Goal: Task Accomplishment & Management: Use online tool/utility

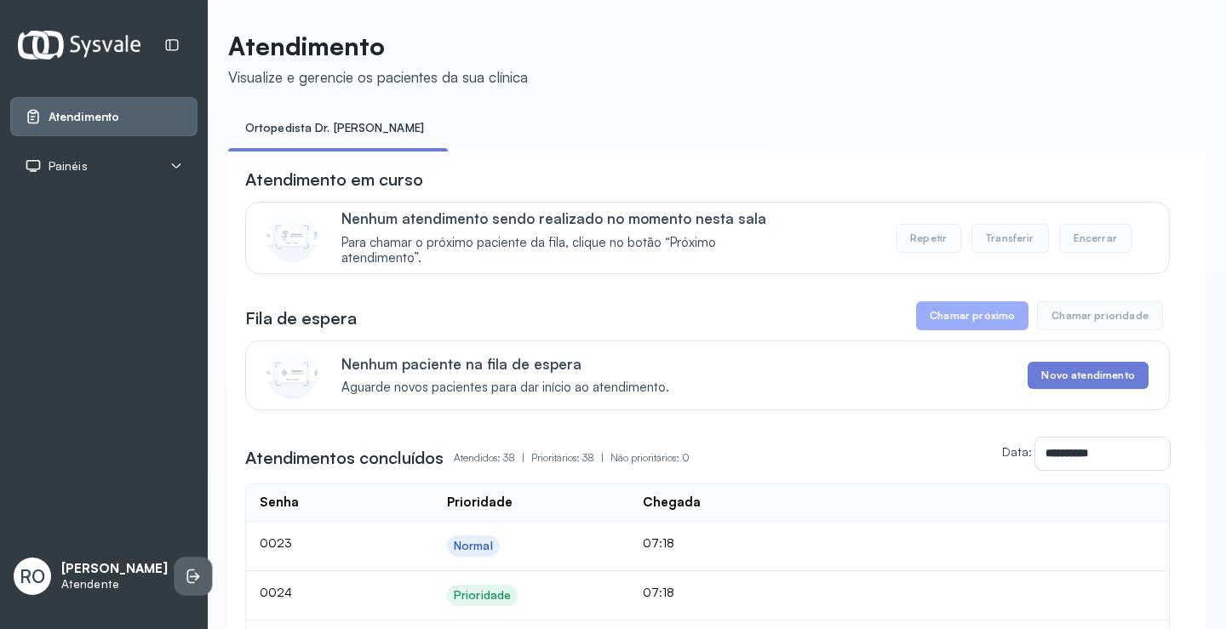
click at [190, 573] on icon at bounding box center [195, 577] width 10 height 8
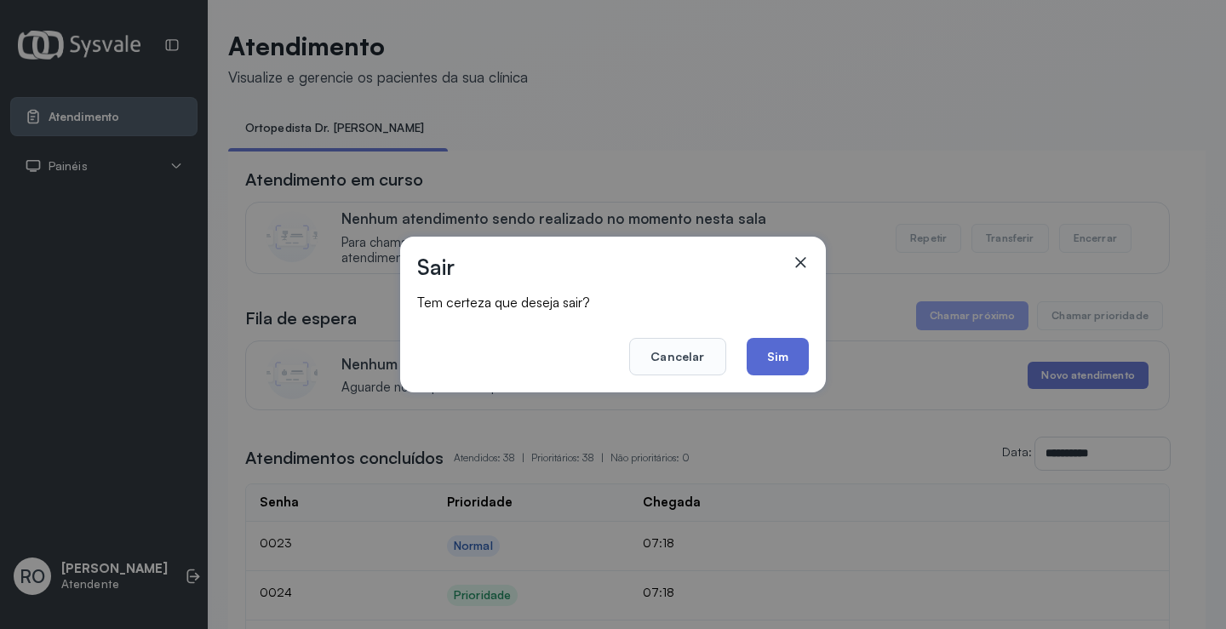
click at [787, 353] on button "Sim" at bounding box center [778, 356] width 62 height 37
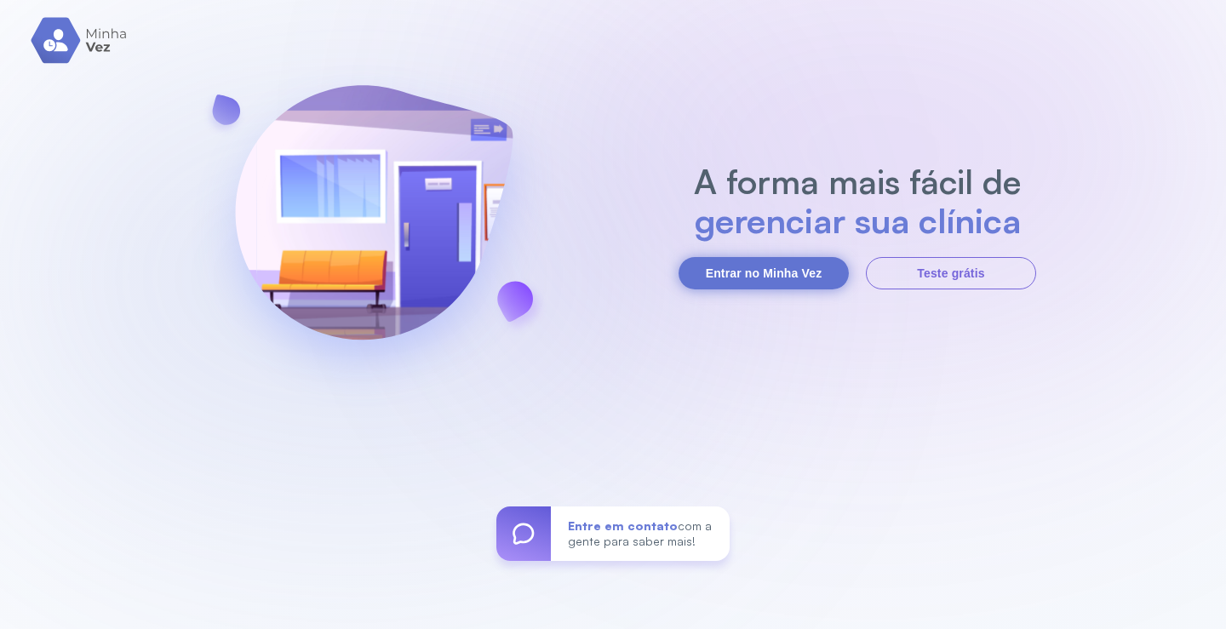
click at [790, 283] on button "Entrar no Minha Vez" at bounding box center [763, 273] width 170 height 32
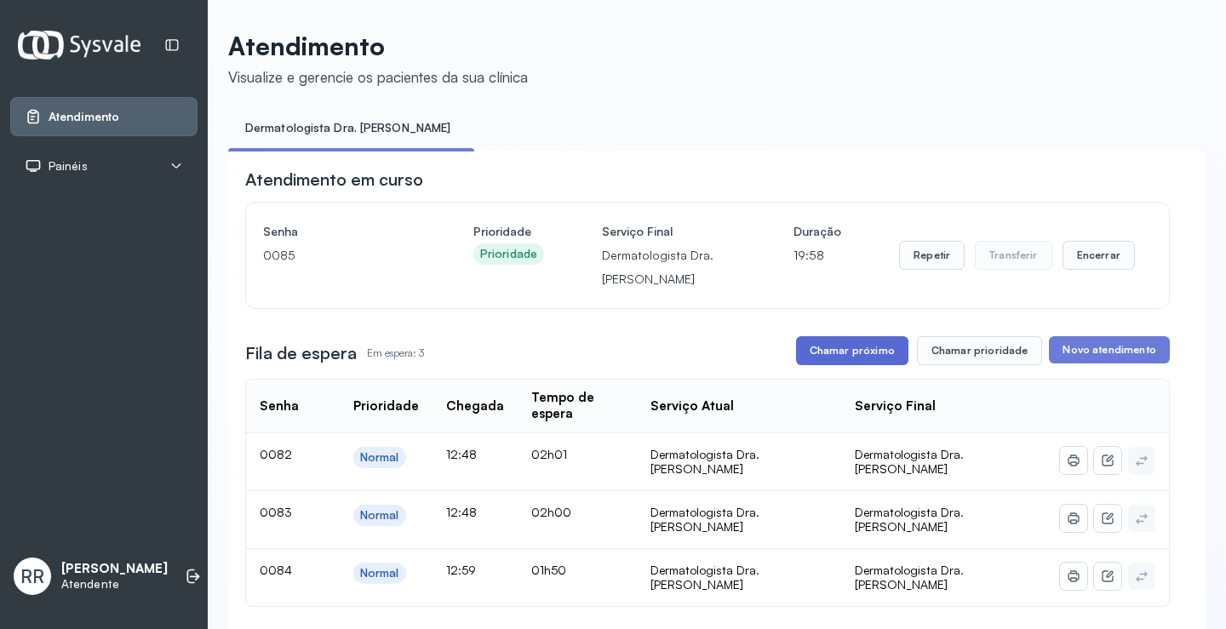
click at [824, 355] on button "Chamar próximo" at bounding box center [852, 350] width 112 height 29
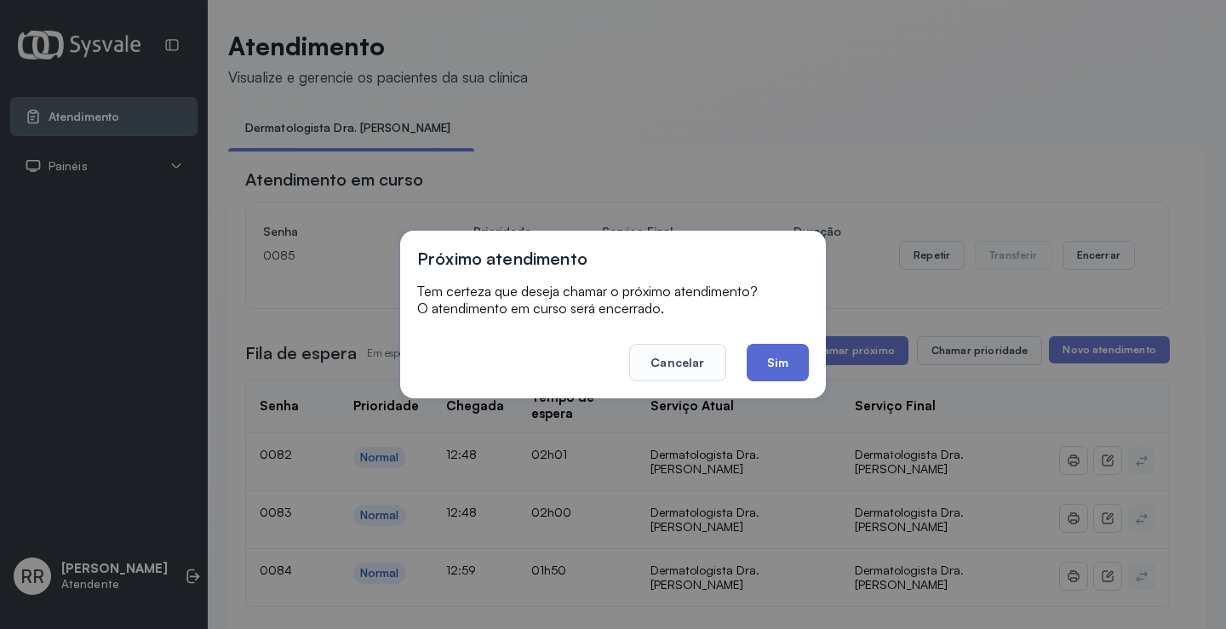
click at [765, 360] on button "Sim" at bounding box center [778, 362] width 62 height 37
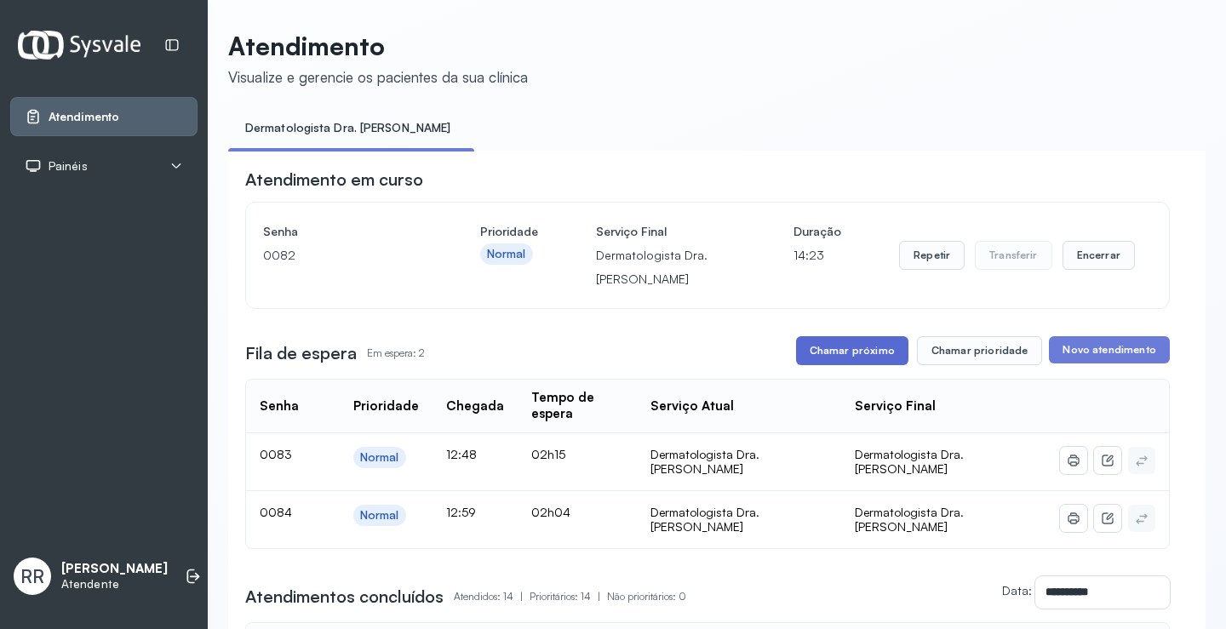
click at [858, 358] on button "Chamar próximo" at bounding box center [852, 350] width 112 height 29
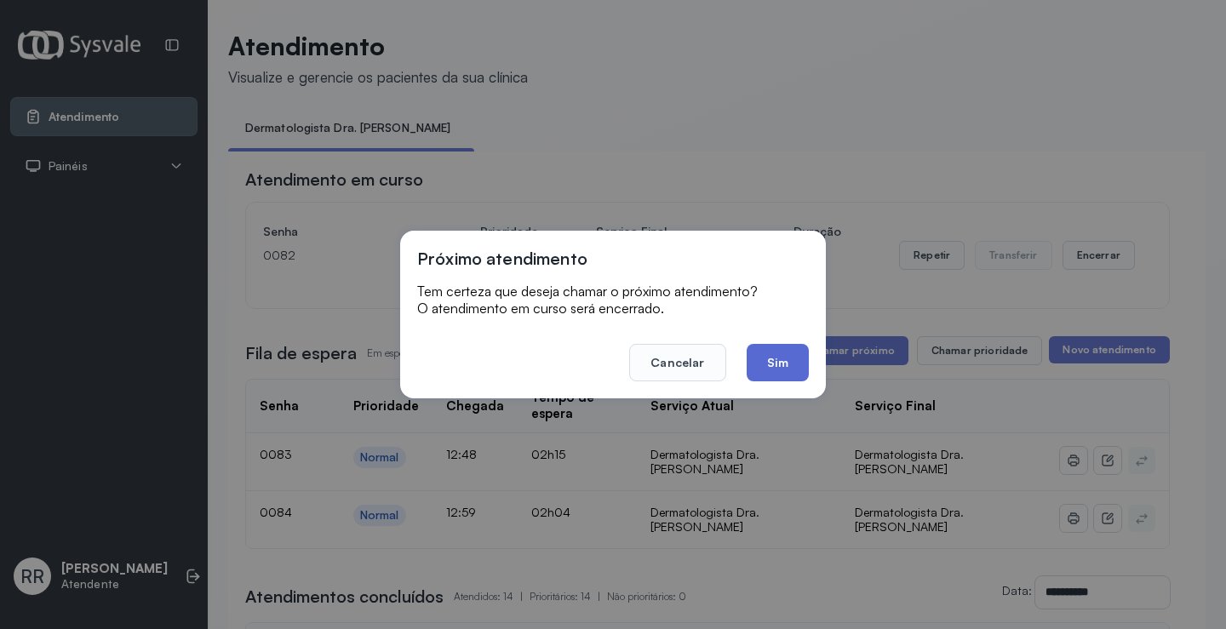
click at [776, 360] on button "Sim" at bounding box center [778, 362] width 62 height 37
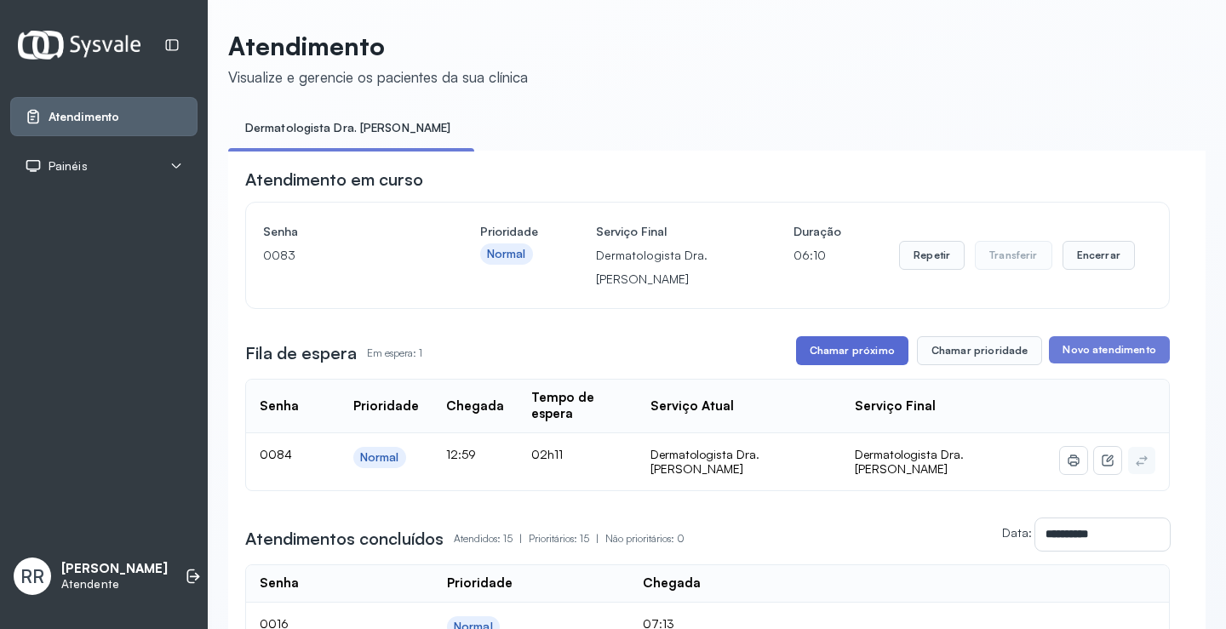
click at [869, 350] on button "Chamar próximo" at bounding box center [852, 350] width 112 height 29
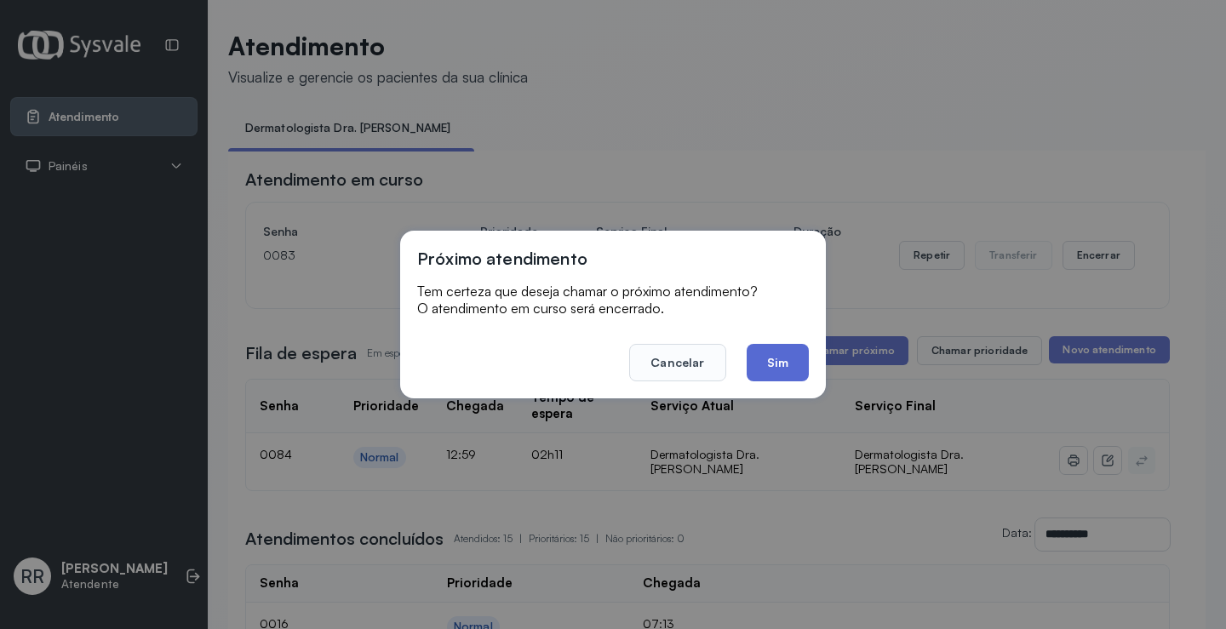
click at [781, 369] on button "Sim" at bounding box center [778, 362] width 62 height 37
